Goal: Transaction & Acquisition: Purchase product/service

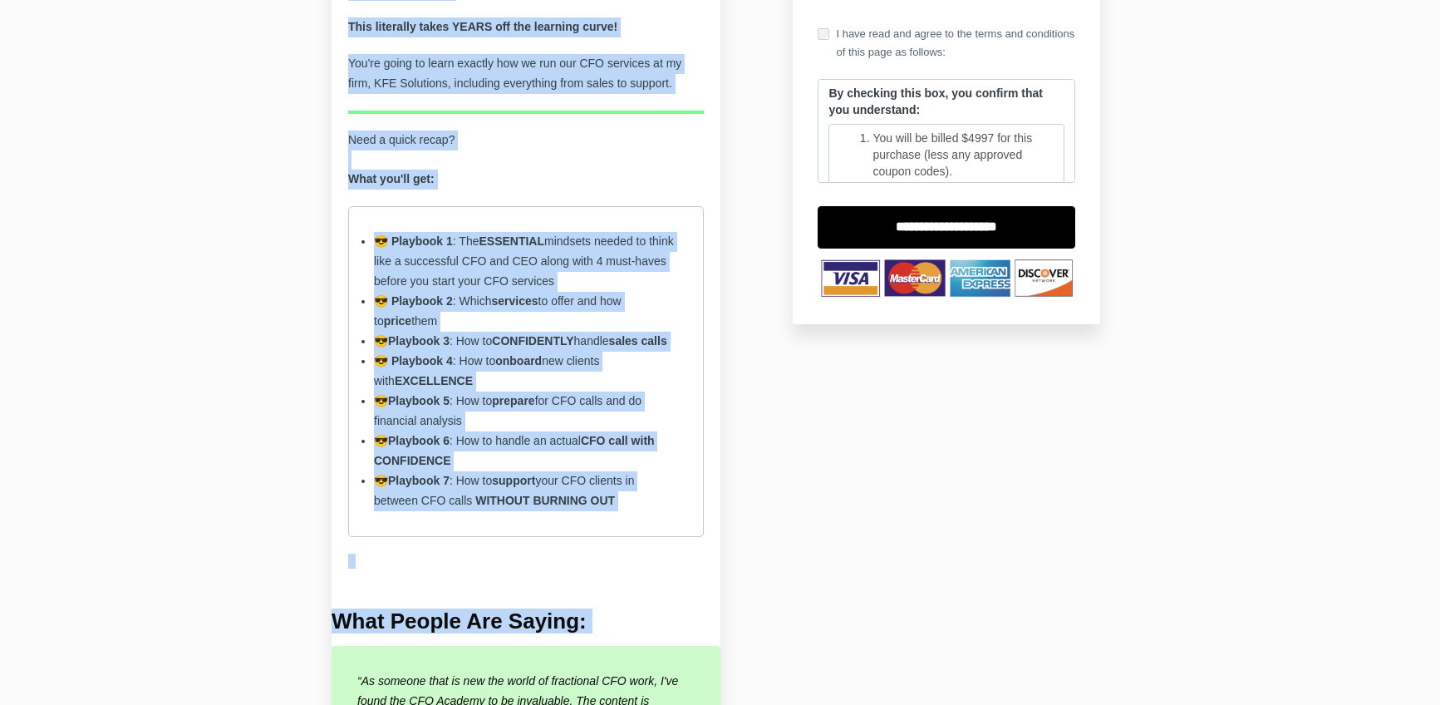
scroll to position [554, 0]
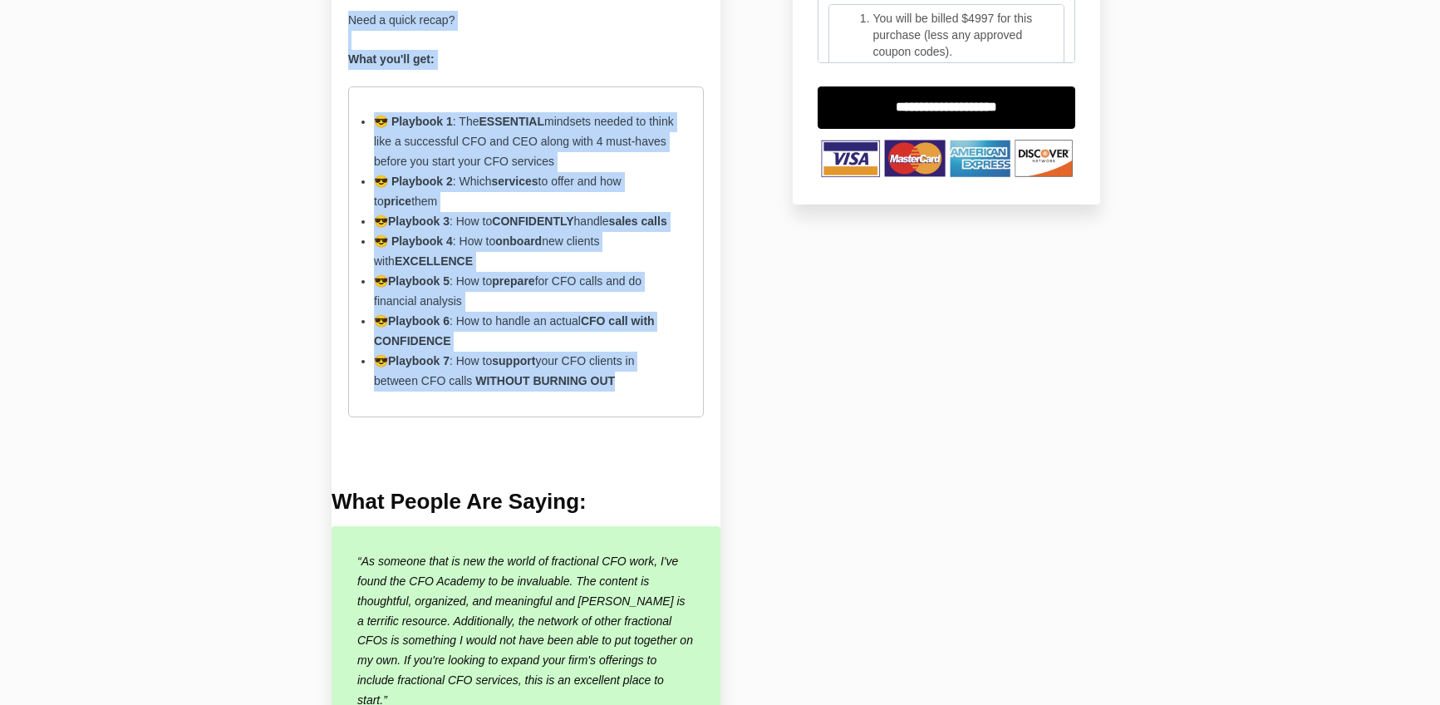
drag, startPoint x: 347, startPoint y: 278, endPoint x: 664, endPoint y: 433, distance: 352.8
copy div "The CFO Academy The 7 playbooks you need to start or scale CFO services in you …"
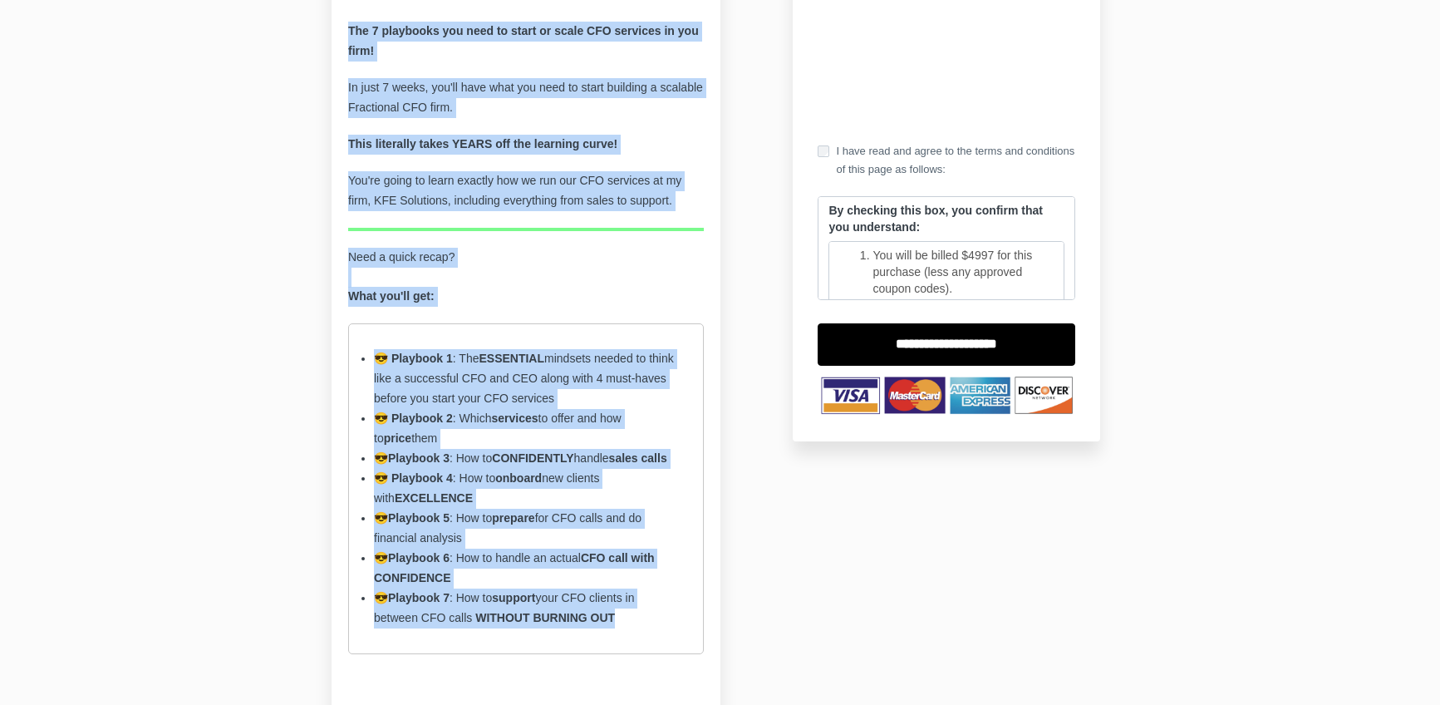
scroll to position [218, 0]
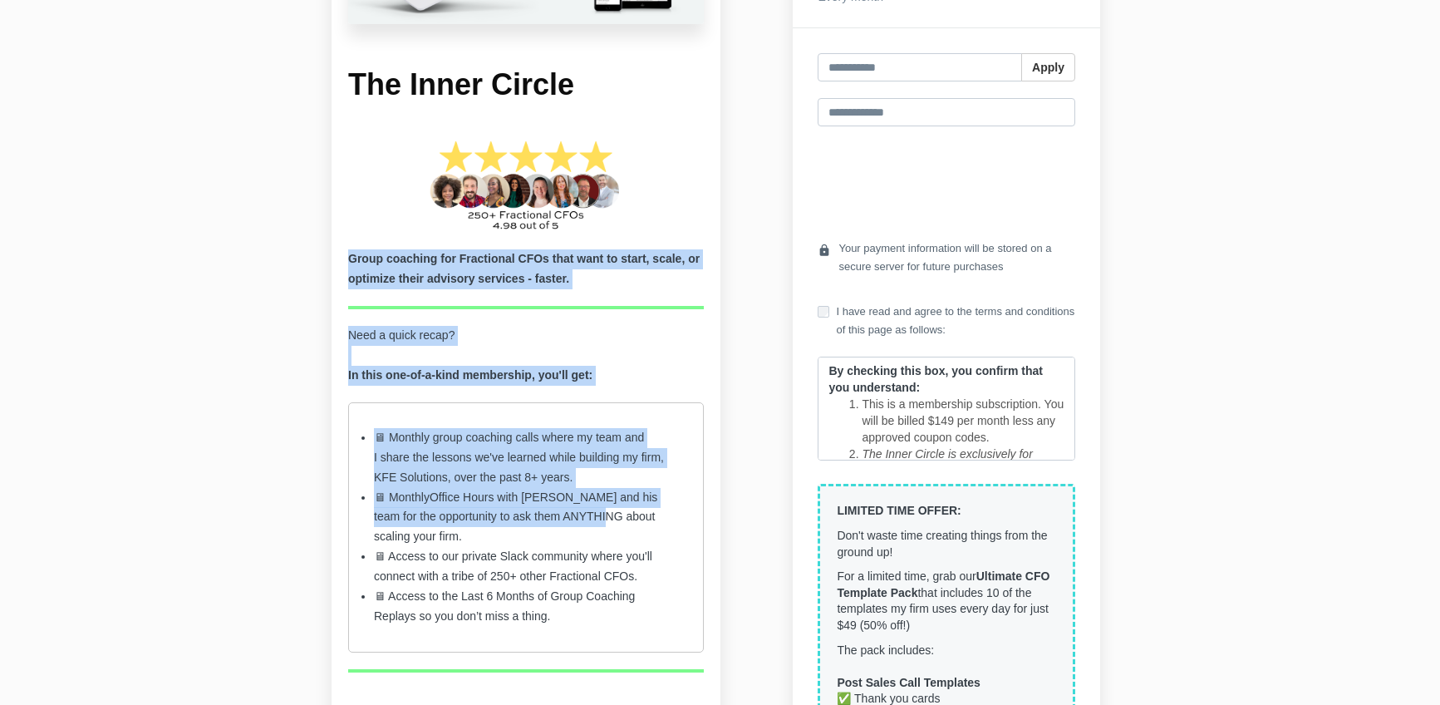
scroll to position [385, 0]
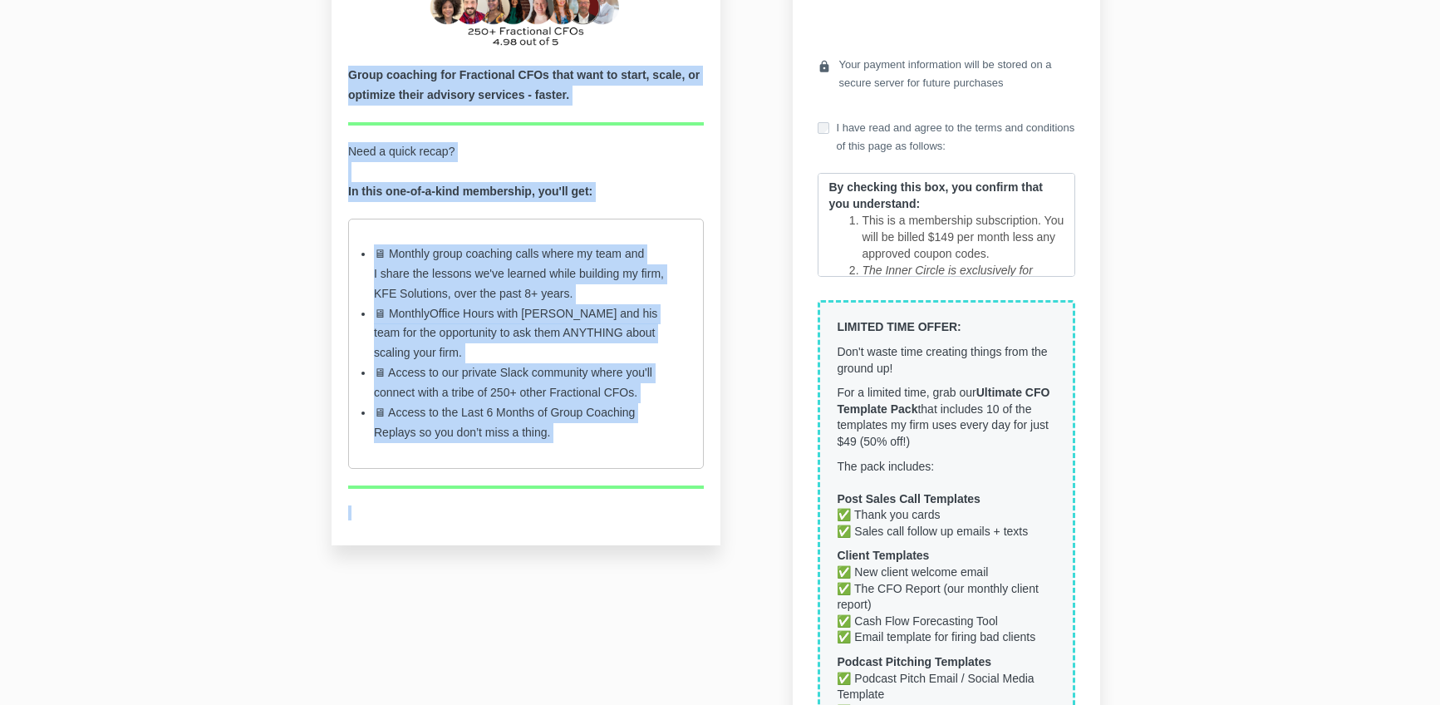
drag, startPoint x: 345, startPoint y: 355, endPoint x: 620, endPoint y: 518, distance: 319.7
click at [620, 518] on div "The Inner Circle Group coaching for Fractional CFOs that want to start, scale, …" at bounding box center [526, 89] width 389 height 913
copy div "Group coaching for Fractional CFOs that want to start, scale, or optimize their…"
